Goal: Transaction & Acquisition: Purchase product/service

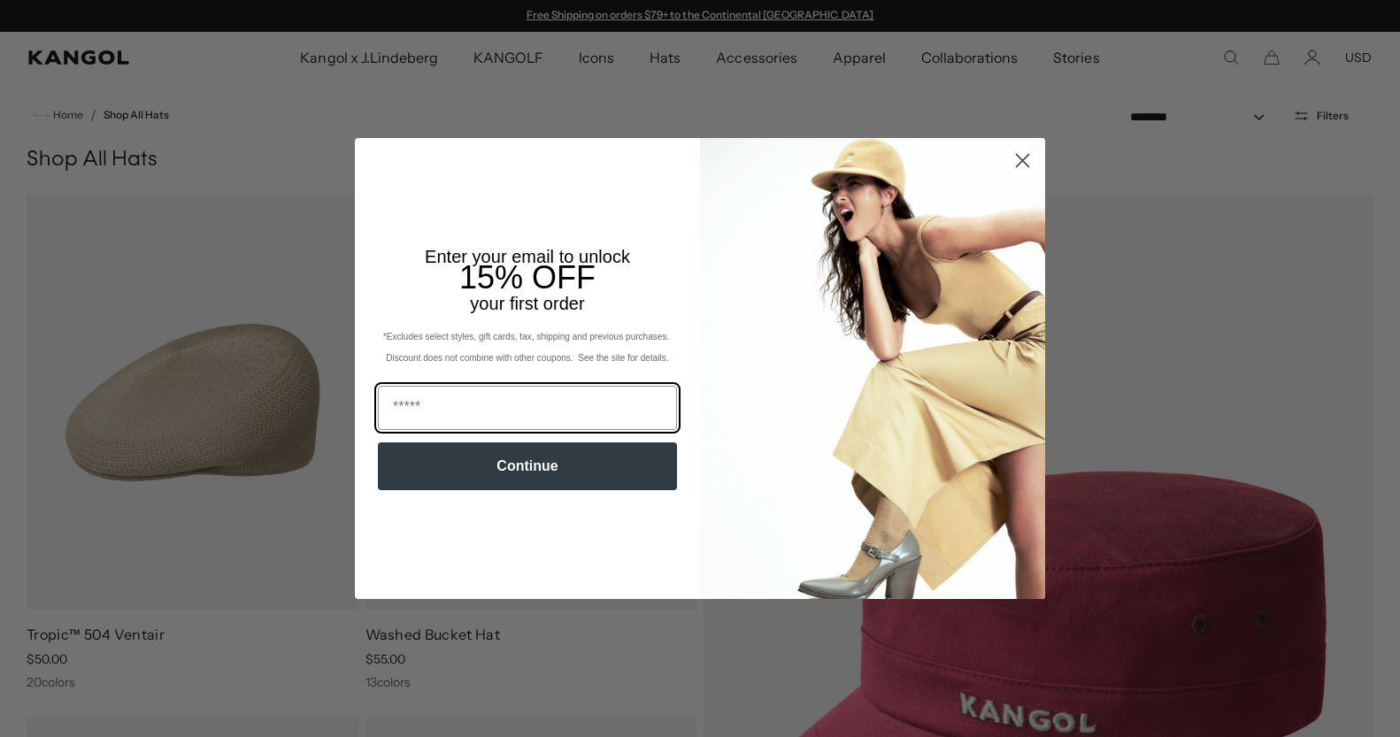
scroll to position [0, 365]
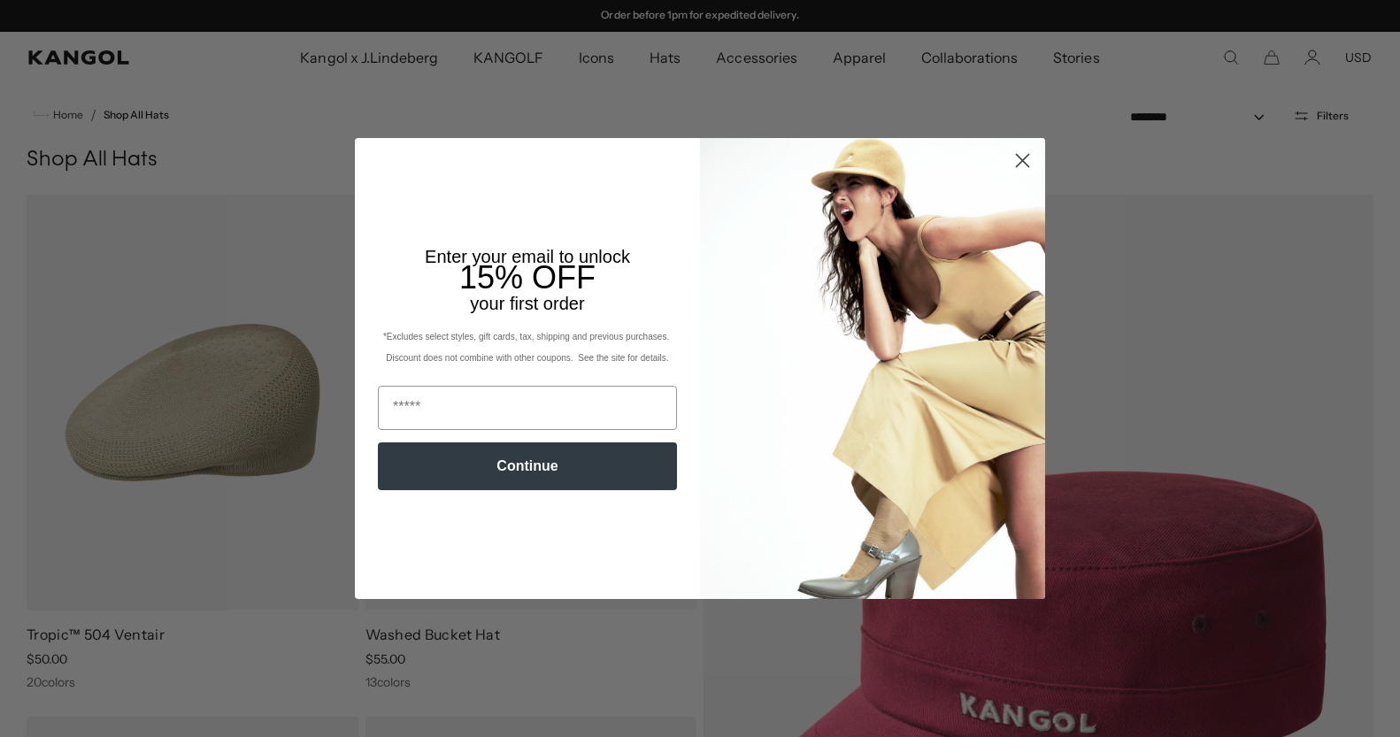
click at [1022, 158] on circle "Close dialog" at bounding box center [1022, 160] width 29 height 29
click at [1020, 167] on icon "Close dialog" at bounding box center [1022, 160] width 31 height 31
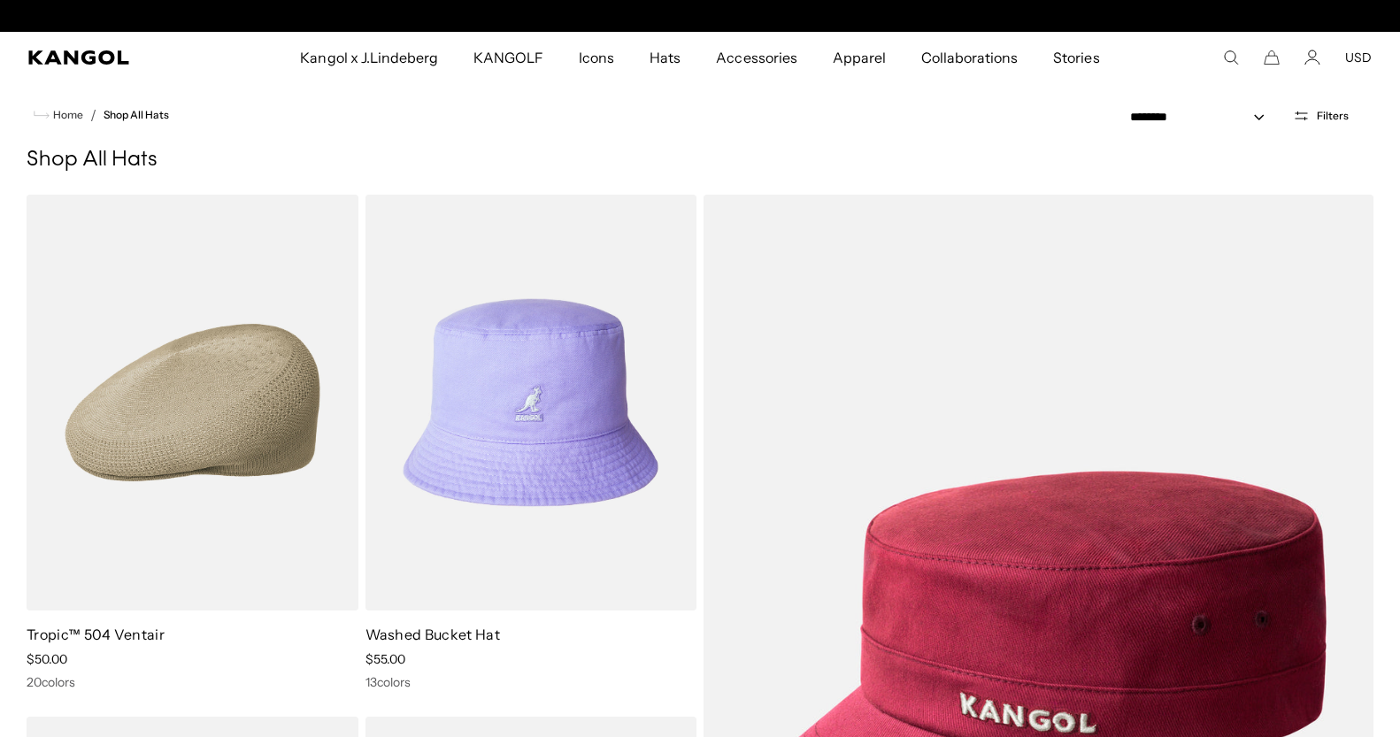
click at [1026, 184] on img "POPUP Form" at bounding box center [872, 414] width 345 height 460
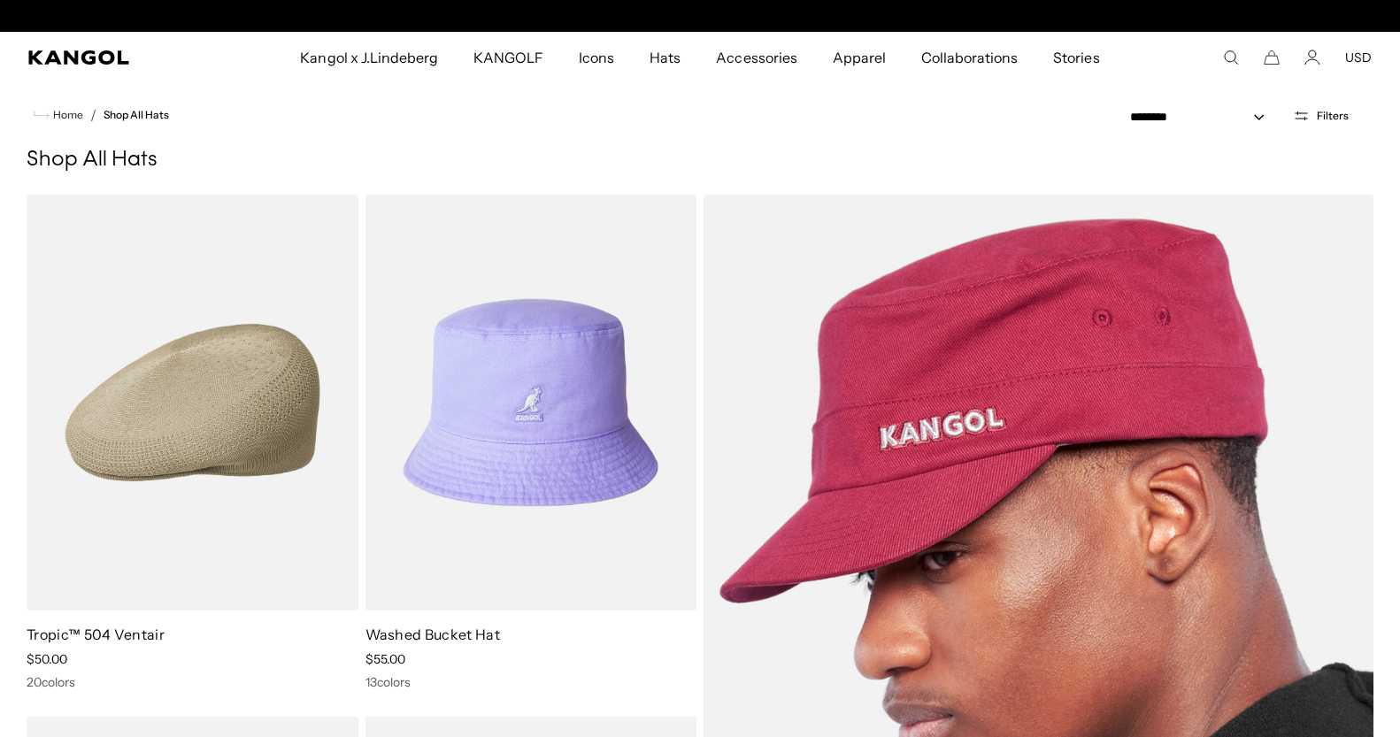
click at [1029, 156] on div "Close dialog Enter your email to unlock 15% OFF your first order *Excludes sele…" at bounding box center [700, 368] width 726 height 460
click at [1021, 156] on div "Close dialog Enter your email to unlock 15% OFF your first order *Excludes sele…" at bounding box center [700, 368] width 726 height 460
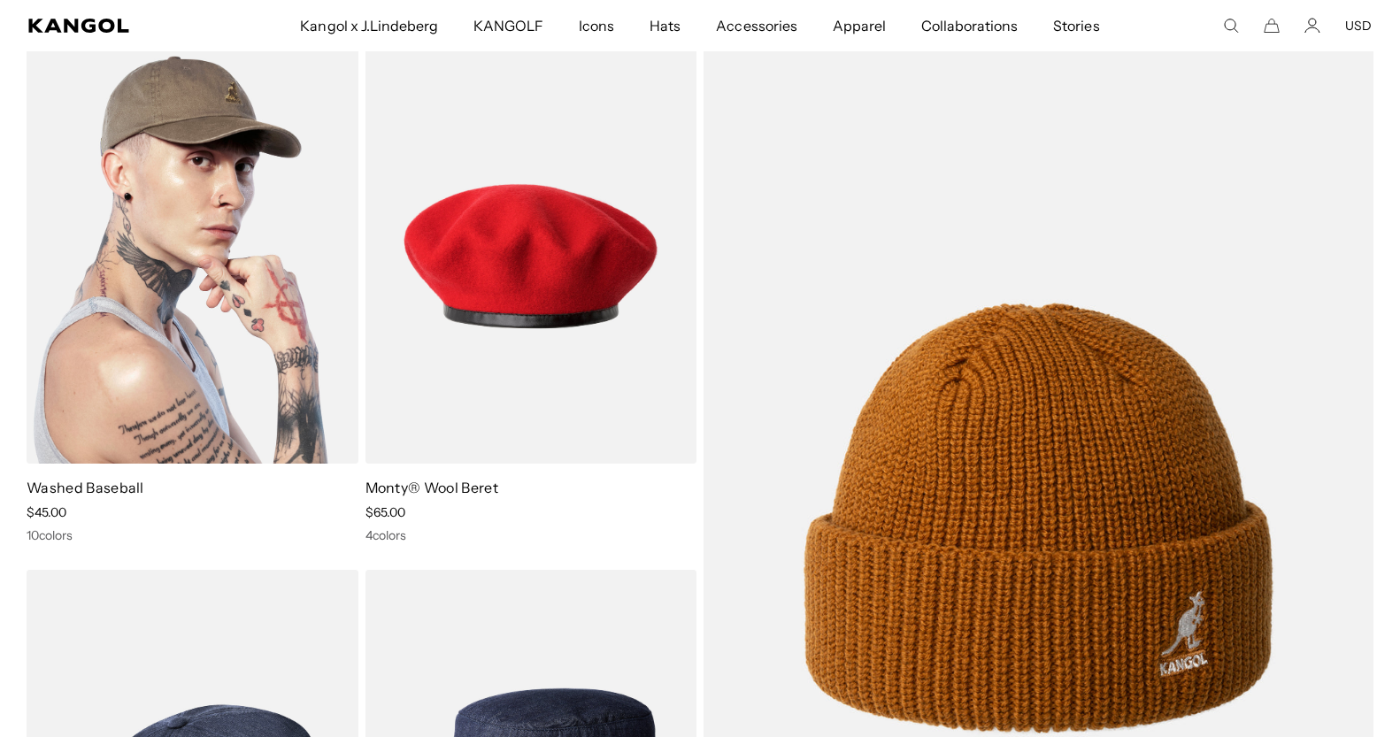
click at [181, 270] on img at bounding box center [193, 256] width 332 height 416
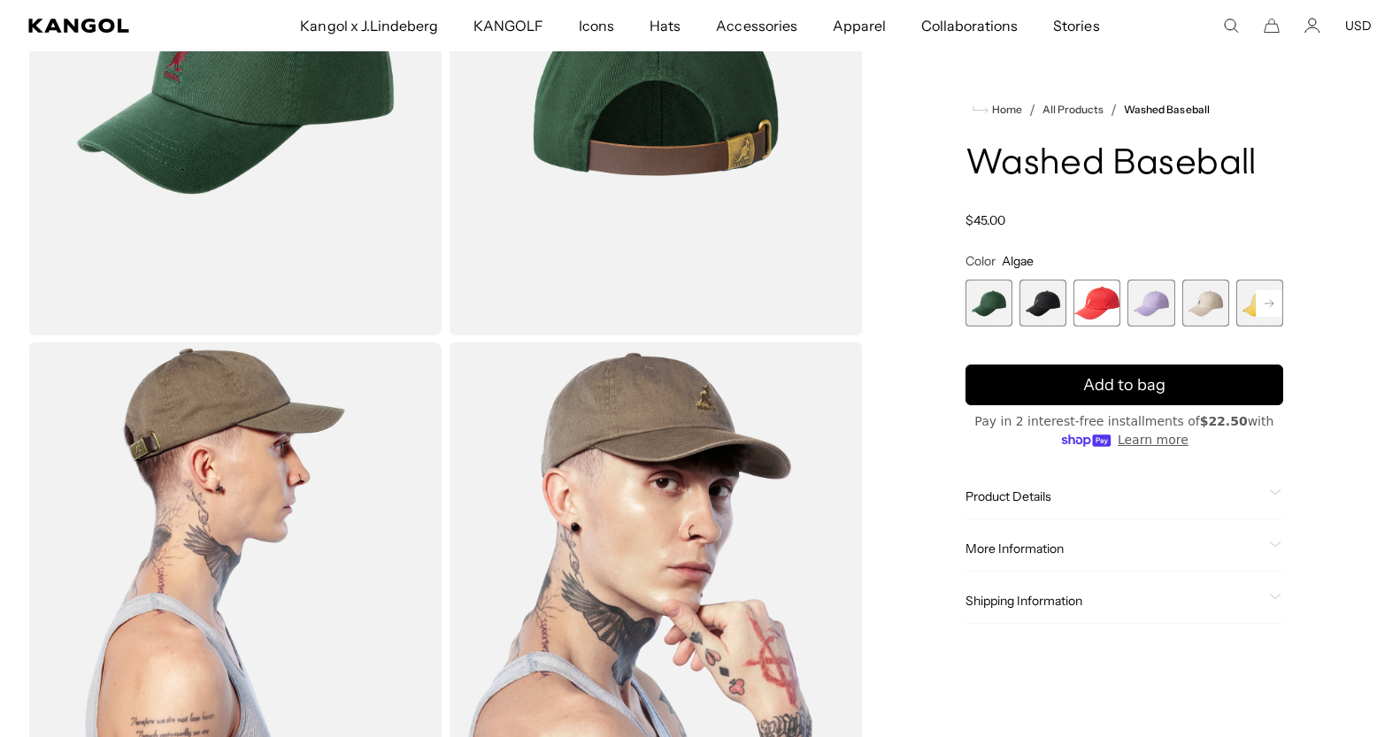
click at [1222, 286] on span "5 of 14" at bounding box center [1205, 303] width 47 height 47
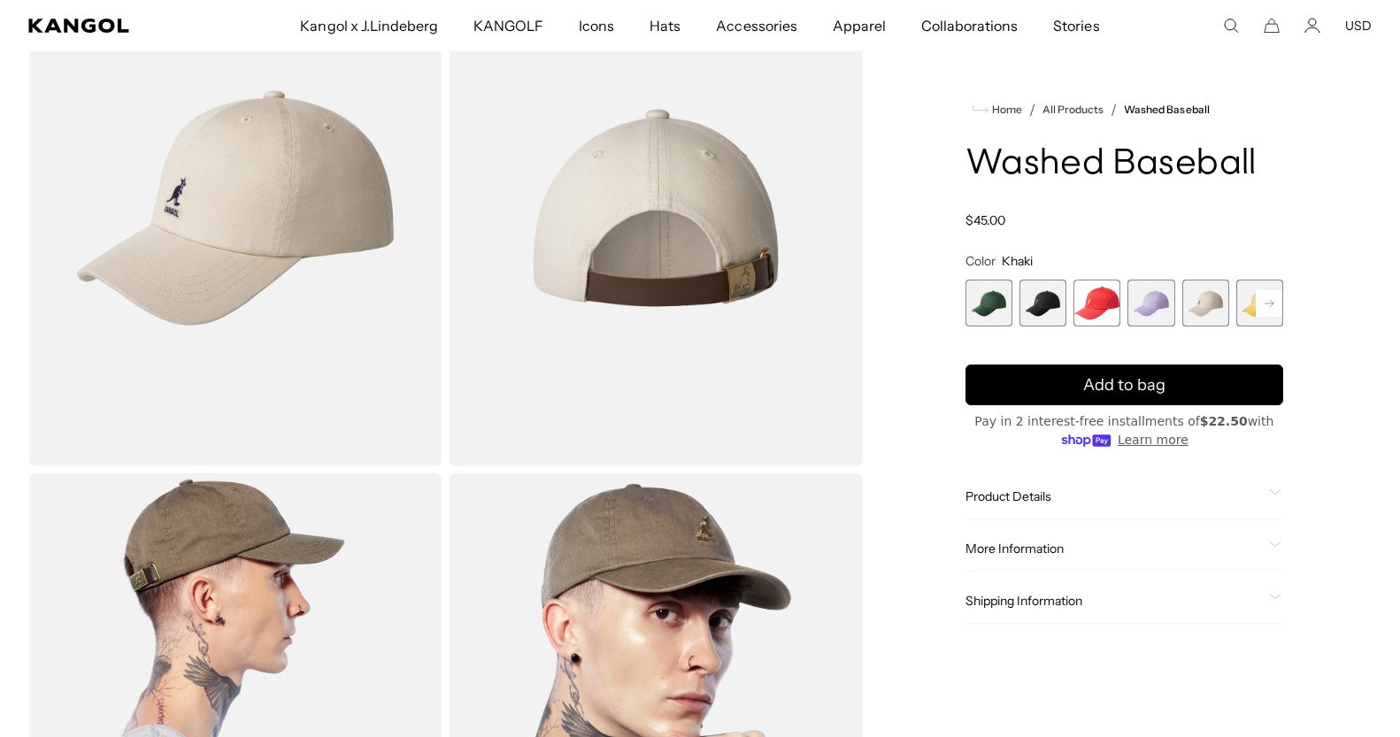
scroll to position [154, 0]
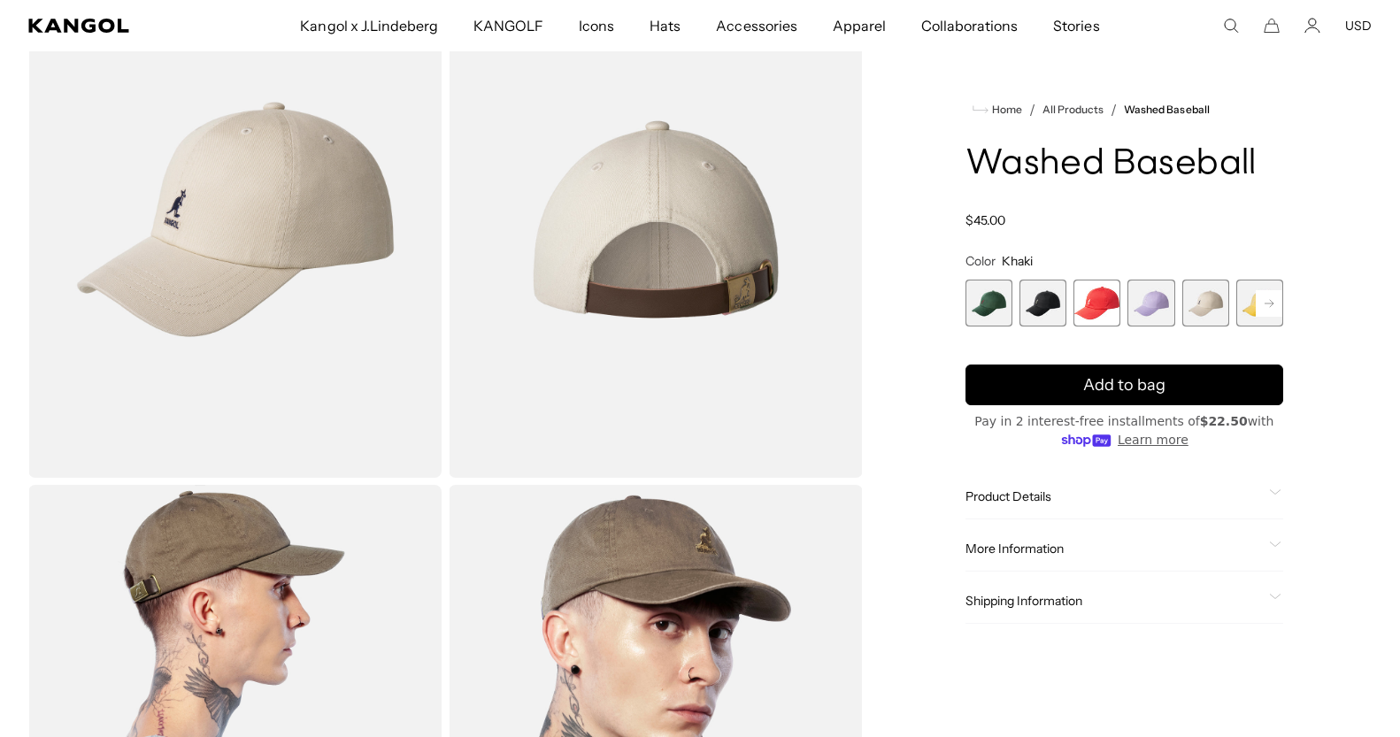
click at [1143, 301] on span "4 of 14" at bounding box center [1151, 303] width 47 height 47
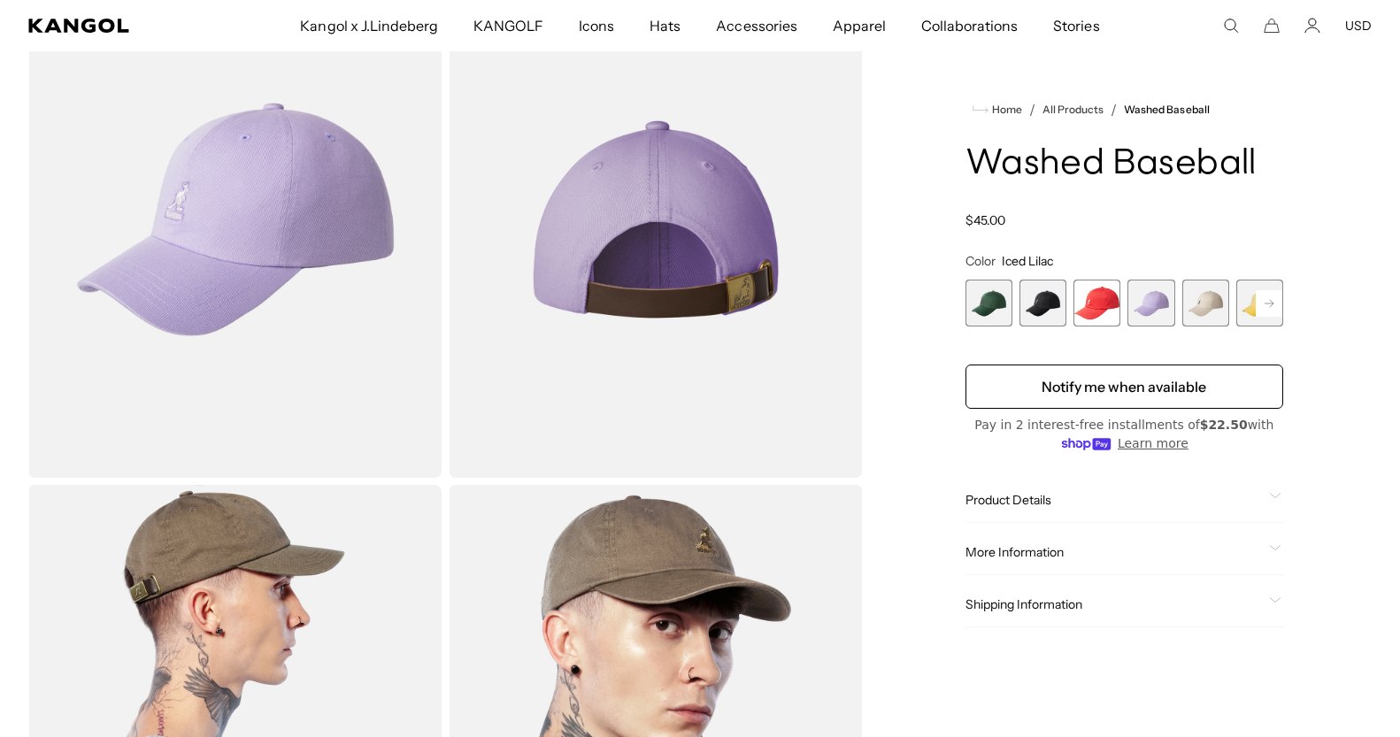
click at [1089, 310] on span "3 of 14" at bounding box center [1097, 303] width 47 height 47
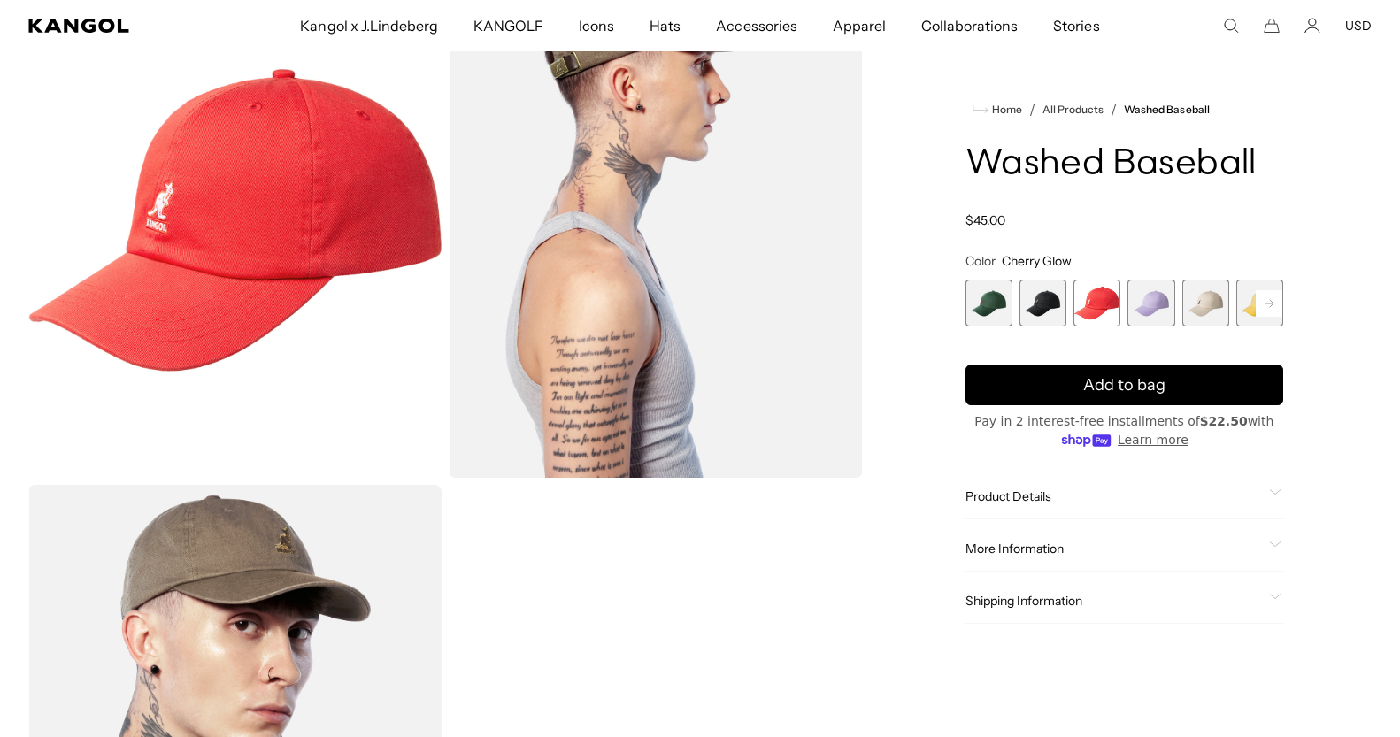
click at [1192, 311] on span "5 of 14" at bounding box center [1205, 303] width 47 height 47
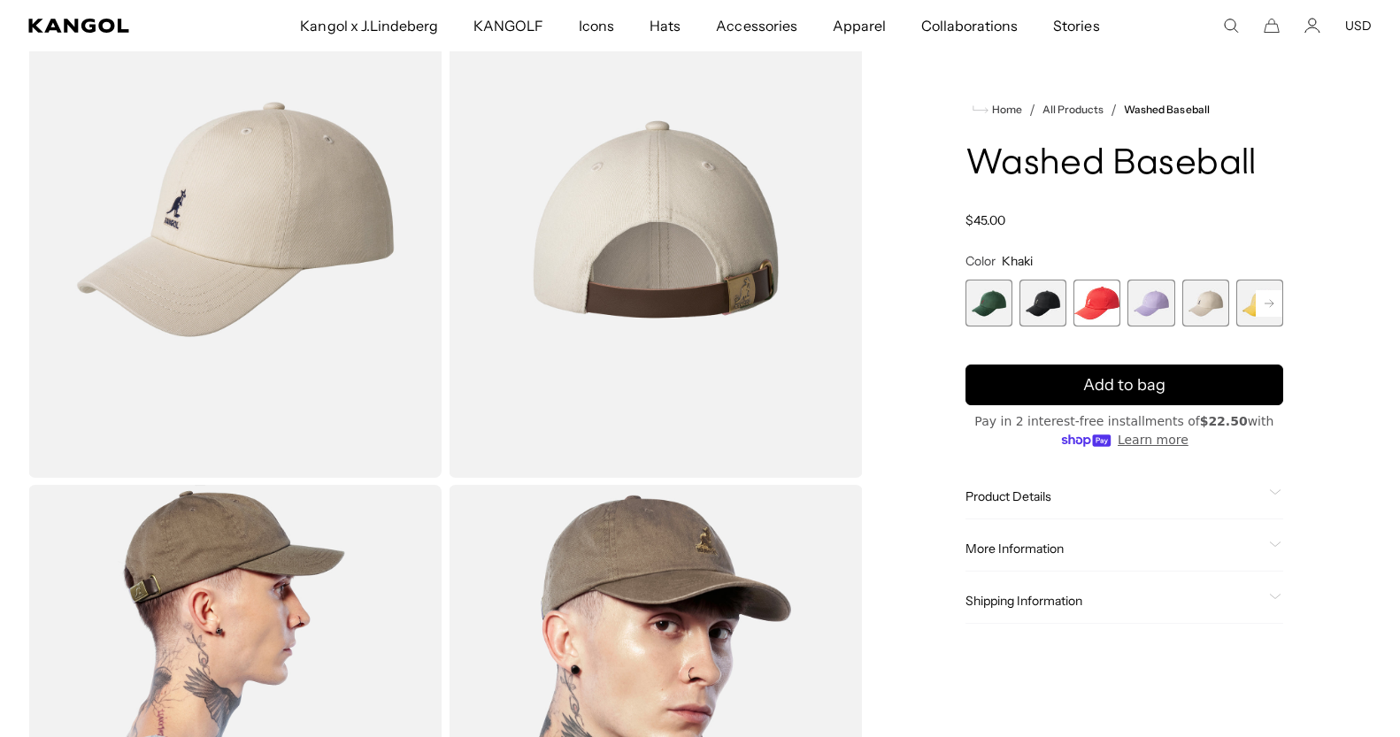
click at [1261, 298] on rect at bounding box center [1269, 303] width 27 height 27
click at [1261, 299] on rect at bounding box center [1269, 303] width 27 height 27
click at [1207, 302] on span "8 of 14" at bounding box center [1205, 303] width 47 height 47
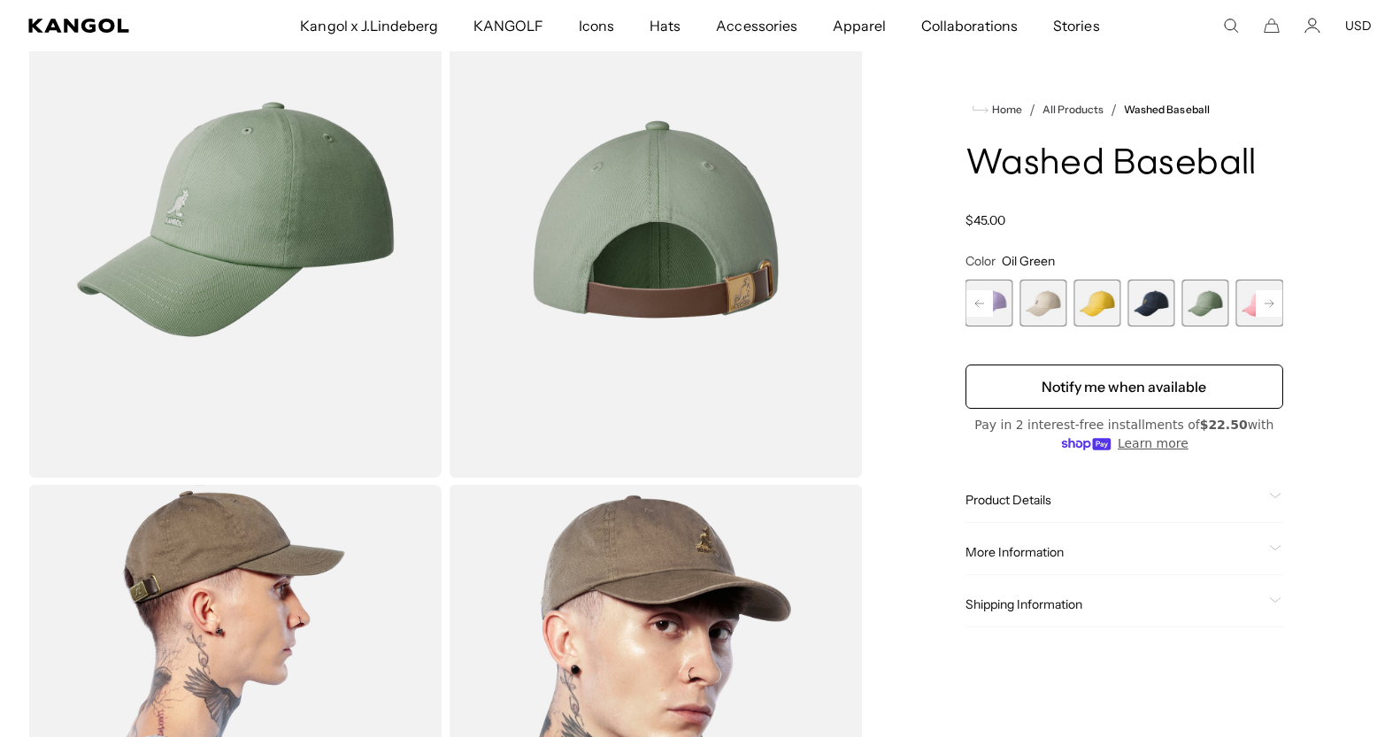
click at [1154, 307] on span "7 of 14" at bounding box center [1151, 303] width 47 height 47
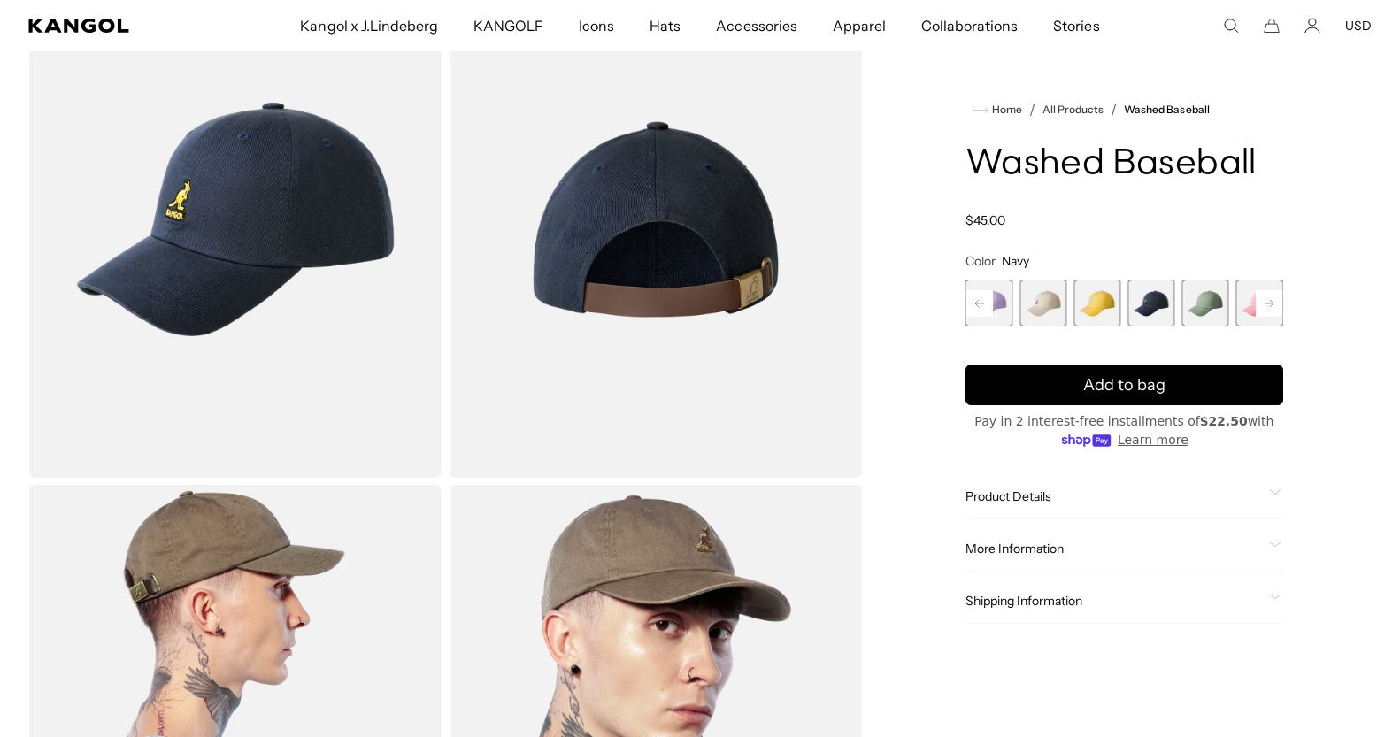
click at [975, 307] on rect at bounding box center [979, 303] width 27 height 27
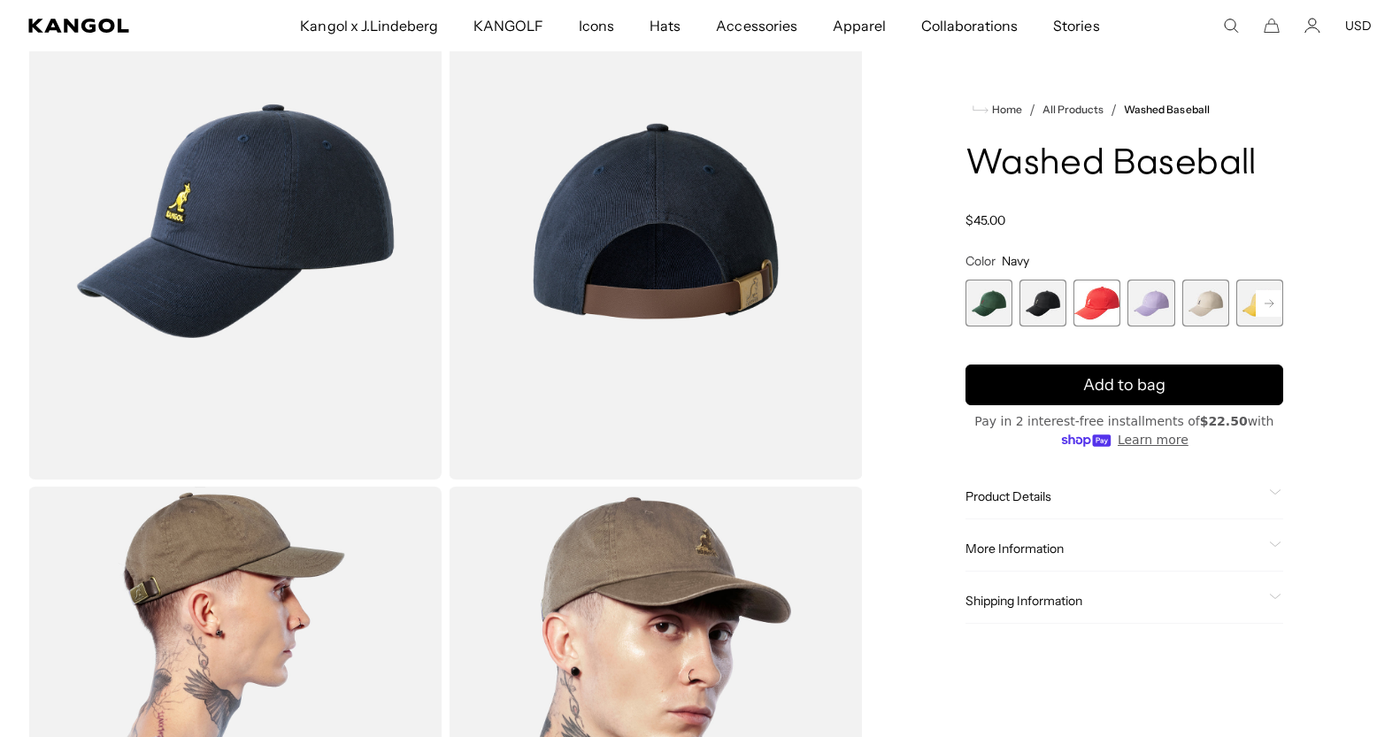
click at [1274, 303] on rect at bounding box center [1269, 303] width 27 height 27
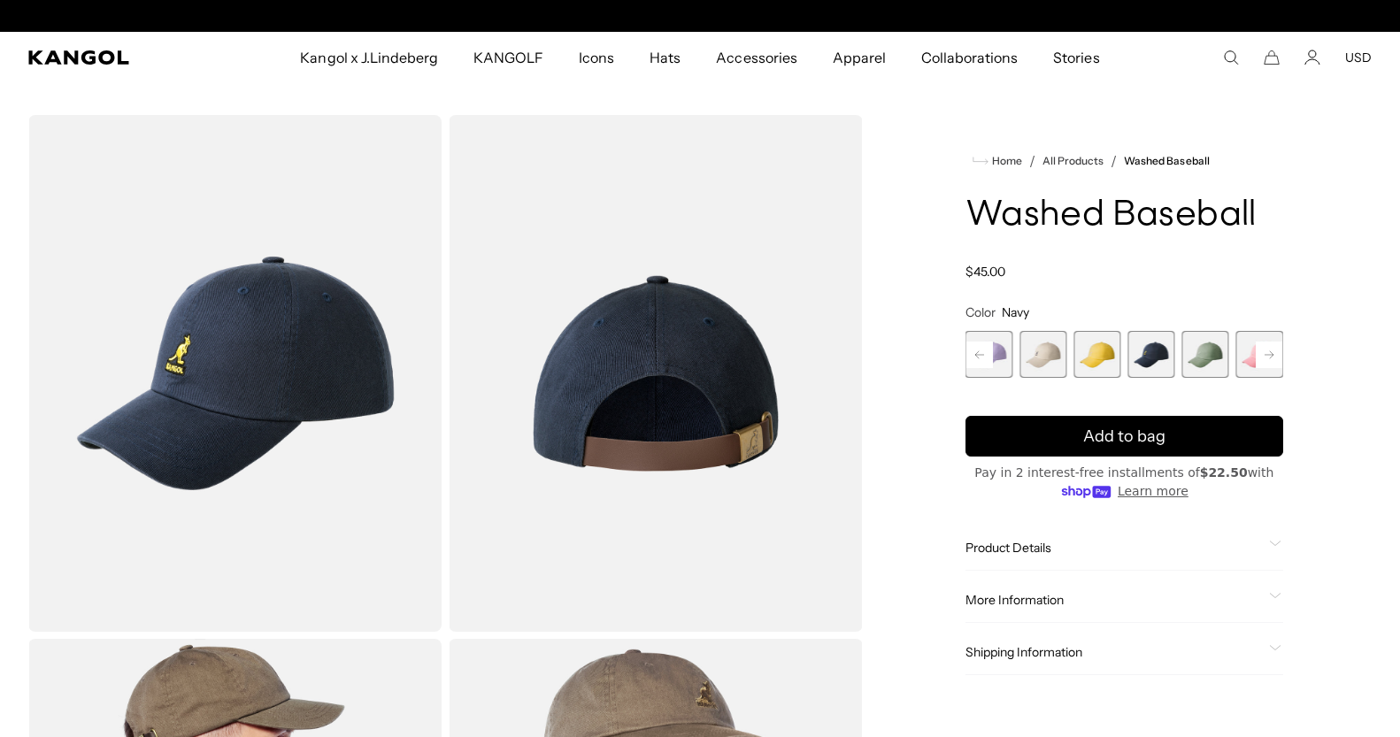
scroll to position [0, 0]
